Goal: Navigation & Orientation: Find specific page/section

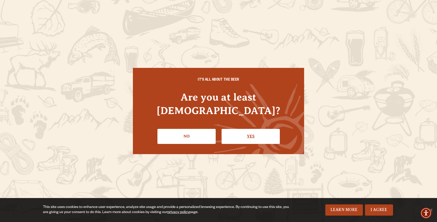
click at [246, 134] on link "Yes" at bounding box center [250, 136] width 58 height 15
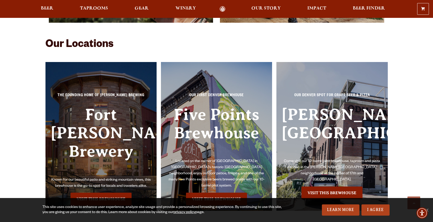
scroll to position [1101, 0]
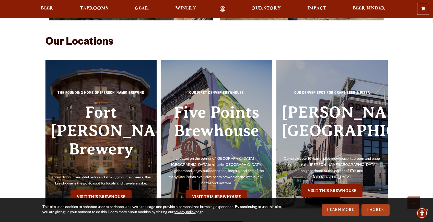
click at [106, 165] on h3 "Fort [PERSON_NAME] Brewery" at bounding box center [101, 139] width 101 height 72
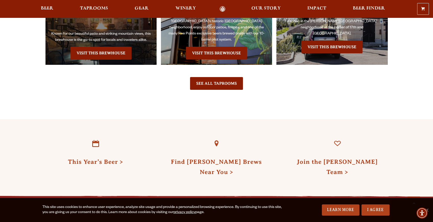
scroll to position [1257, 0]
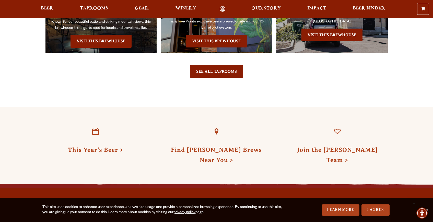
click at [99, 47] on link "Visit this Brewhouse" at bounding box center [100, 41] width 61 height 13
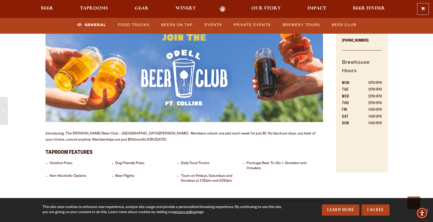
scroll to position [408, 0]
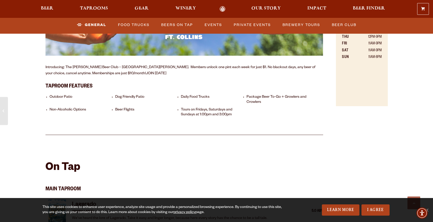
click at [189, 77] on p "Introducing: The [PERSON_NAME] Beer Club – [GEOGRAPHIC_DATA][PERSON_NAME]. Memb…" at bounding box center [184, 71] width 278 height 12
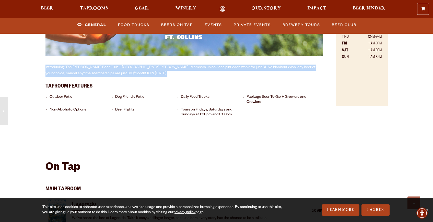
click at [189, 77] on p "Introducing: The Odell Beer Club – Fort Collins. Members unlock one pint each w…" at bounding box center [184, 71] width 278 height 12
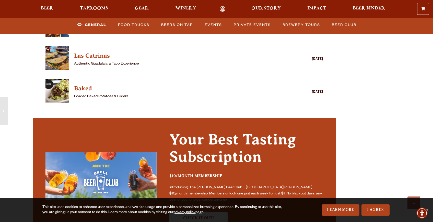
scroll to position [1635, 0]
